Goal: Communication & Community: Answer question/provide support

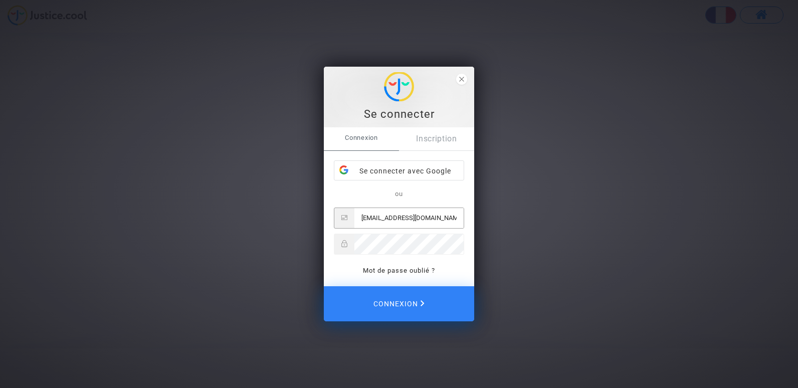
type input "[EMAIL_ADDRESS][DOMAIN_NAME]"
click at [324, 286] on button "Connexion" at bounding box center [399, 303] width 150 height 35
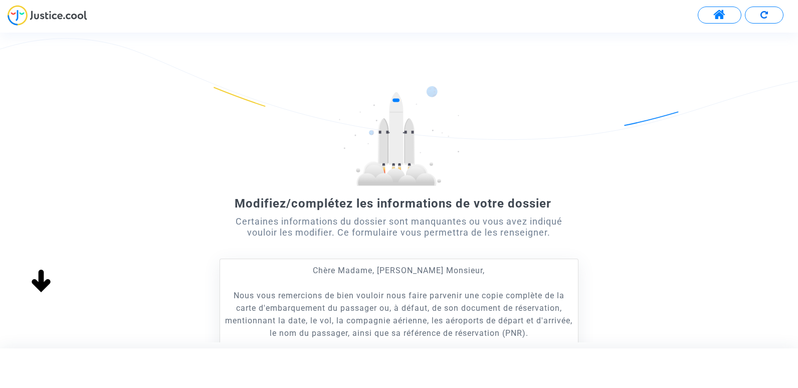
scroll to position [185, 0]
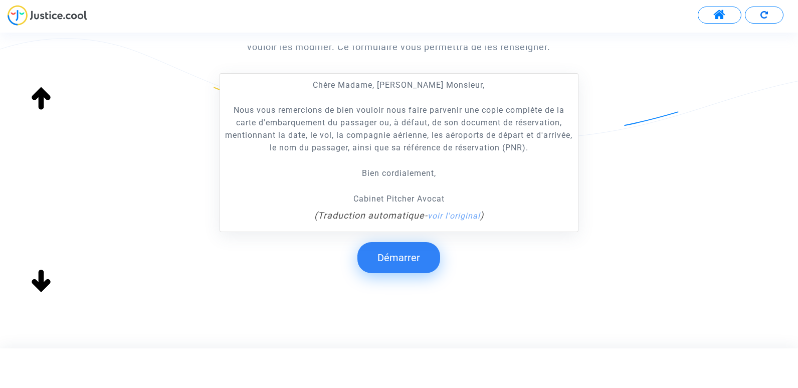
click at [398, 251] on button "Démarrer" at bounding box center [398, 257] width 83 height 31
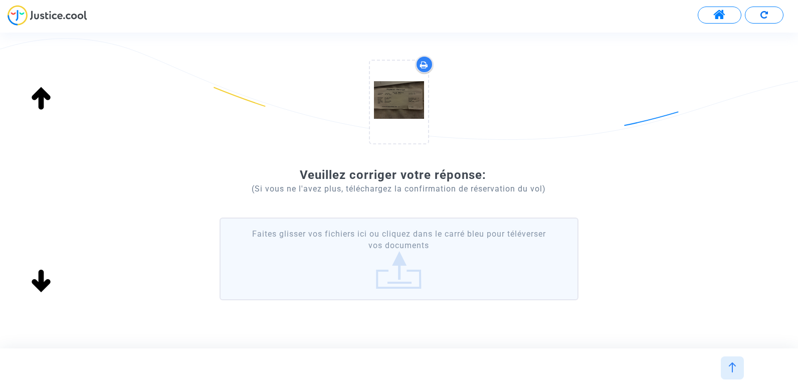
scroll to position [132, 0]
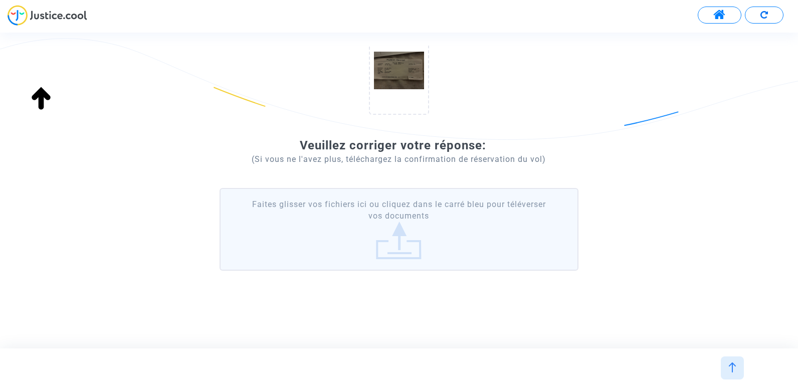
click at [438, 155] on p "(Si vous ne l'avez plus, téléchargez la confirmation de réservation du vol)" at bounding box center [399, 159] width 359 height 13
click at [382, 160] on p "(Si vous ne l'avez plus, téléchargez la confirmation de réservation du vol)" at bounding box center [399, 159] width 359 height 13
click at [532, 153] on p "(Si vous ne l'avez plus, téléchargez la confirmation de réservation du vol)" at bounding box center [399, 159] width 359 height 13
click at [442, 260] on label "Faites glisser vos fichiers ici ou cliquez dans le carré bleu pour téléverser v…" at bounding box center [399, 229] width 359 height 83
drag, startPoint x: 443, startPoint y: 260, endPoint x: 406, endPoint y: 249, distance: 38.6
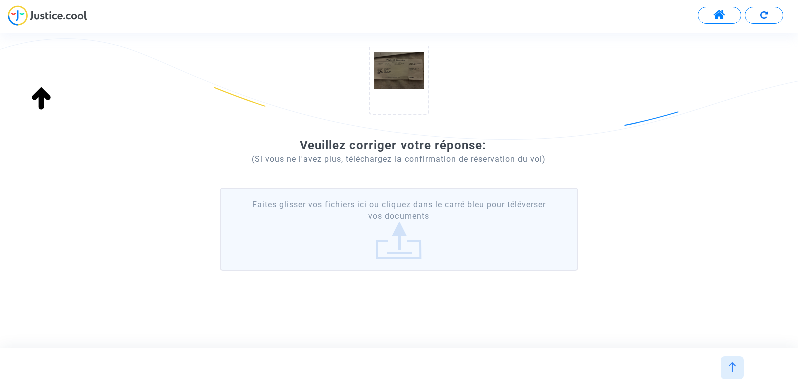
click at [406, 249] on label "Faites glisser vos fichiers ici ou cliquez dans le carré bleu pour téléverser v…" at bounding box center [399, 229] width 359 height 83
click at [0, 0] on input "Faites glisser vos fichiers ici ou cliquez dans le carré bleu pour téléverser v…" at bounding box center [0, 0] width 0 height 0
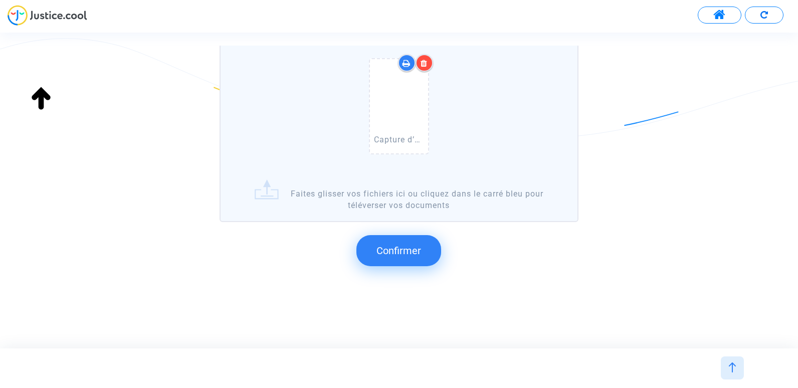
scroll to position [288, 0]
click at [371, 236] on button "Confirmer" at bounding box center [398, 250] width 85 height 31
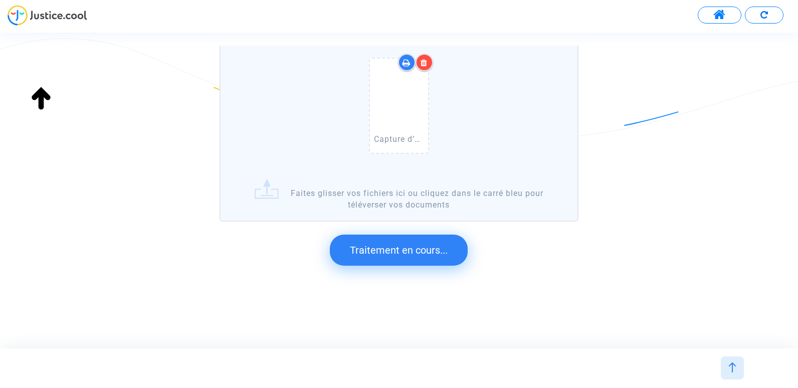
scroll to position [143, 0]
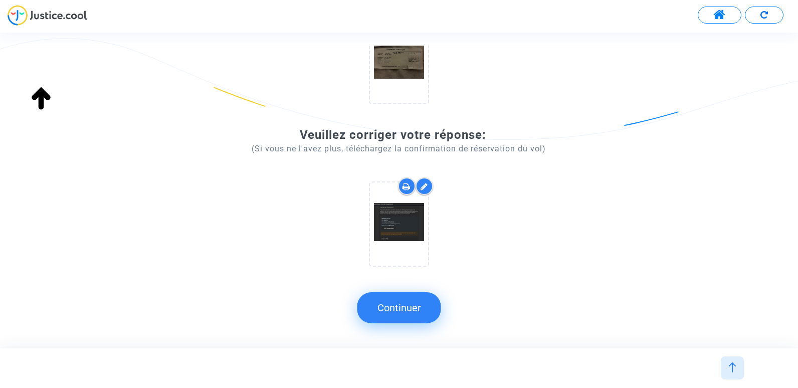
click at [395, 324] on submit-question "Continuer" at bounding box center [399, 307] width 84 height 49
click at [397, 312] on button "Continuer" at bounding box center [399, 307] width 84 height 31
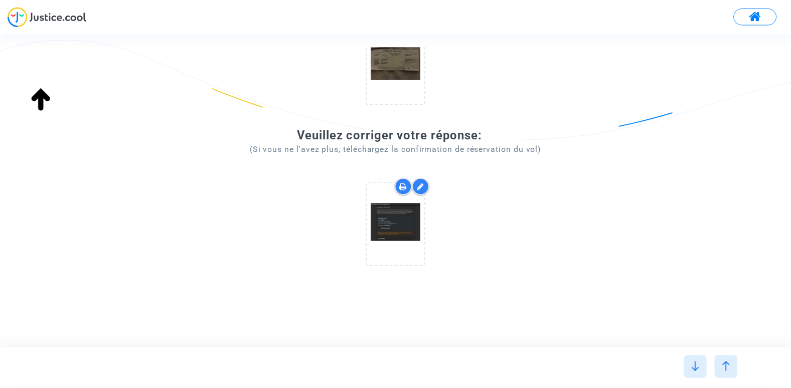
scroll to position [0, 0]
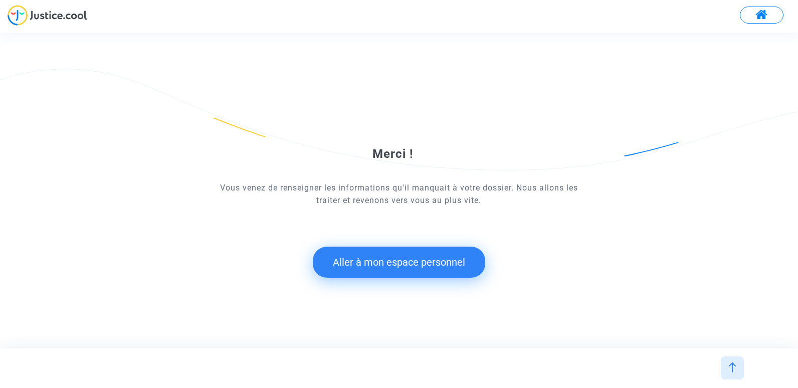
click at [412, 269] on button "Aller à mon espace personnel" at bounding box center [399, 262] width 172 height 31
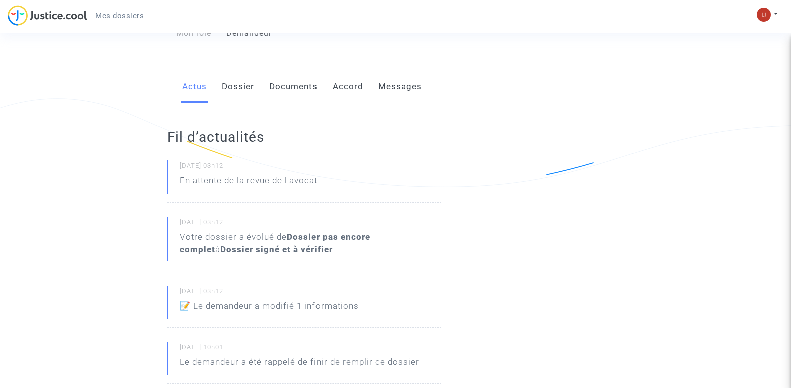
scroll to position [150, 0]
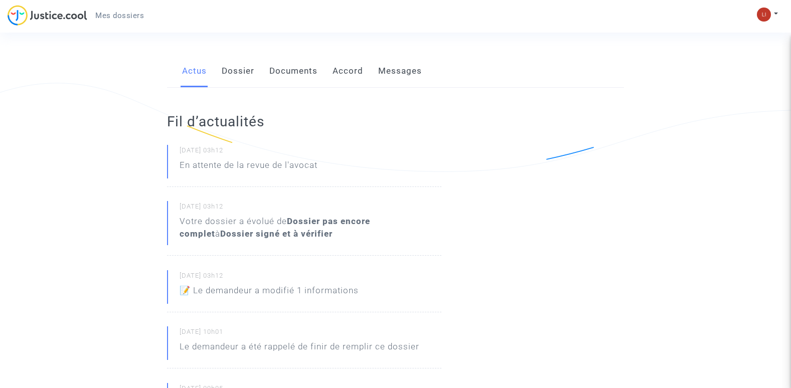
click at [391, 80] on link "Messages" at bounding box center [400, 71] width 44 height 33
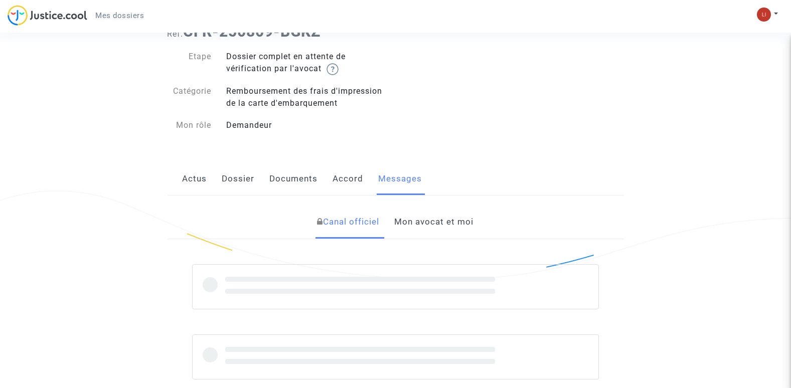
scroll to position [100, 0]
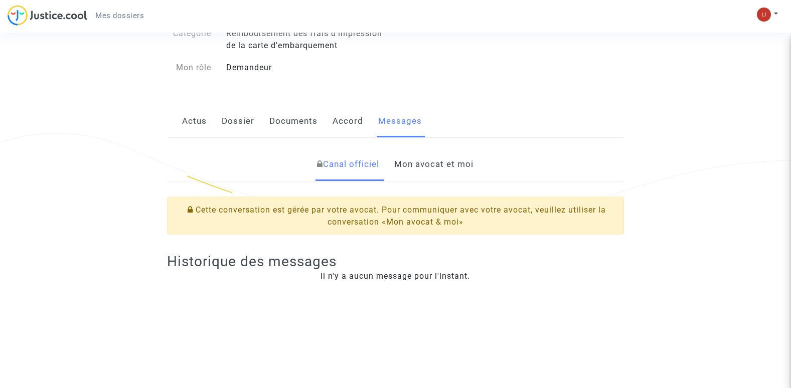
click at [442, 166] on link "Mon avocat et moi" at bounding box center [433, 164] width 79 height 33
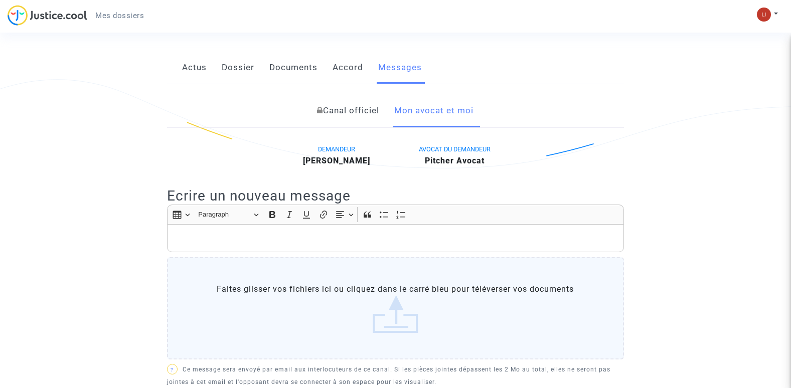
scroll to position [238, 0]
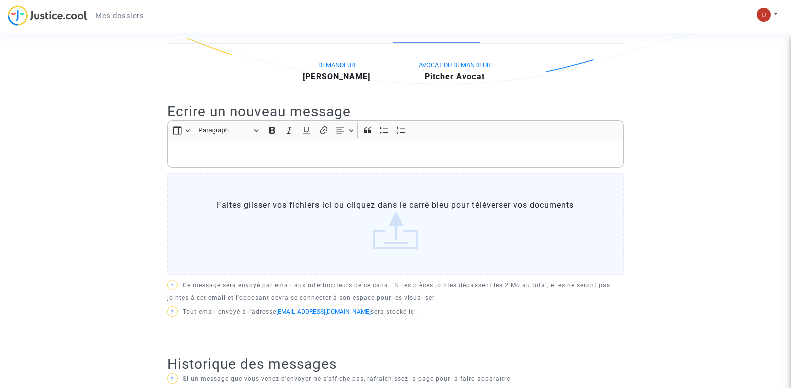
click at [331, 143] on div "Rich Text Editor, main" at bounding box center [395, 154] width 457 height 28
click at [723, 85] on ng-component "Ref. CFR-250809-BGKZ Etape Dossier complet en attente de vérification par l'avo…" at bounding box center [395, 120] width 711 height 600
click at [260, 148] on p "Rich Text Editor, main" at bounding box center [395, 154] width 446 height 13
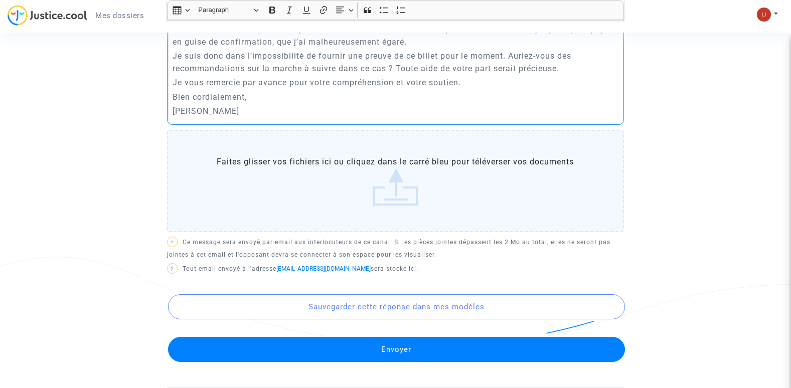
scroll to position [439, 0]
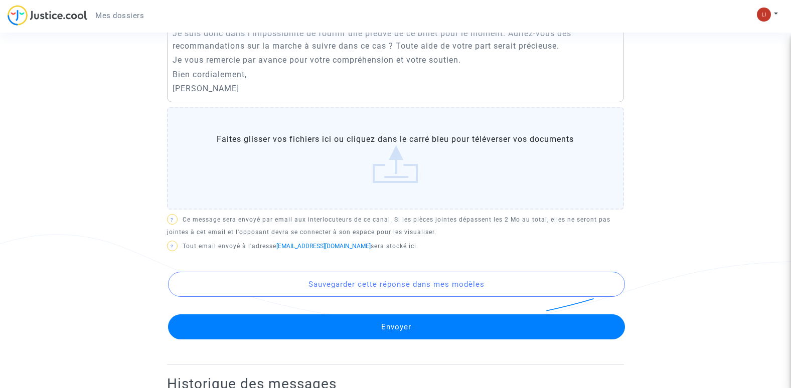
click at [394, 322] on button "Envoyer" at bounding box center [396, 326] width 457 height 25
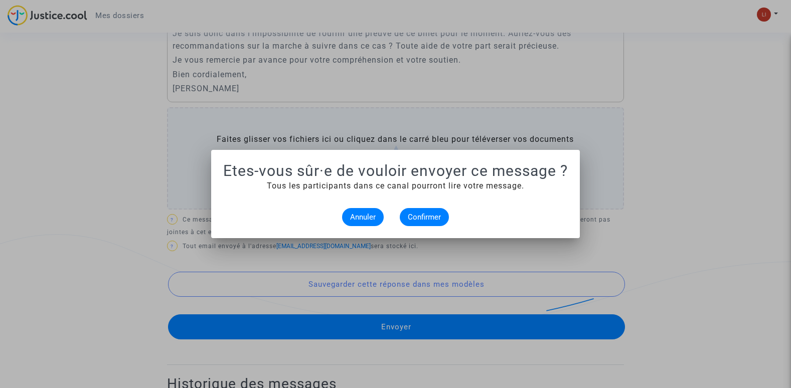
scroll to position [0, 0]
click at [360, 213] on span "Annuler" at bounding box center [363, 217] width 26 height 9
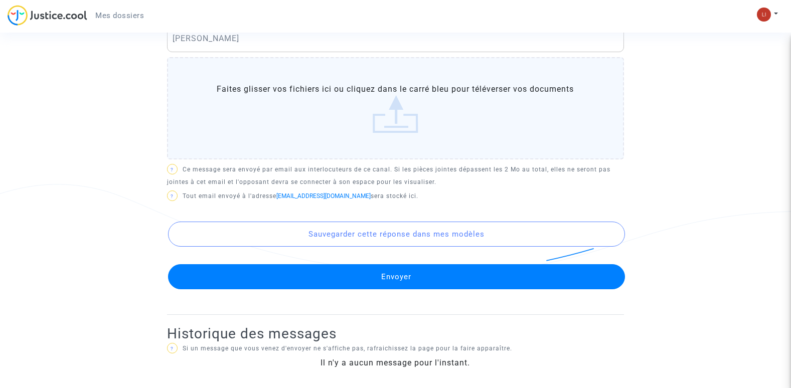
scroll to position [490, 0]
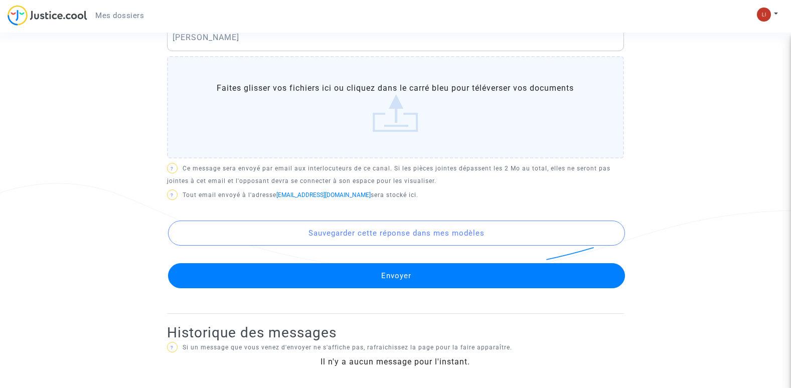
click at [358, 276] on button "Envoyer" at bounding box center [396, 275] width 457 height 25
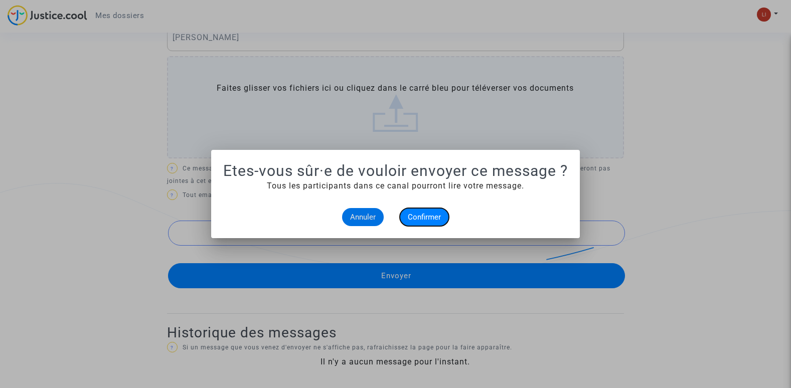
click at [419, 217] on span "Confirmer" at bounding box center [424, 217] width 33 height 9
